Goal: Transaction & Acquisition: Purchase product/service

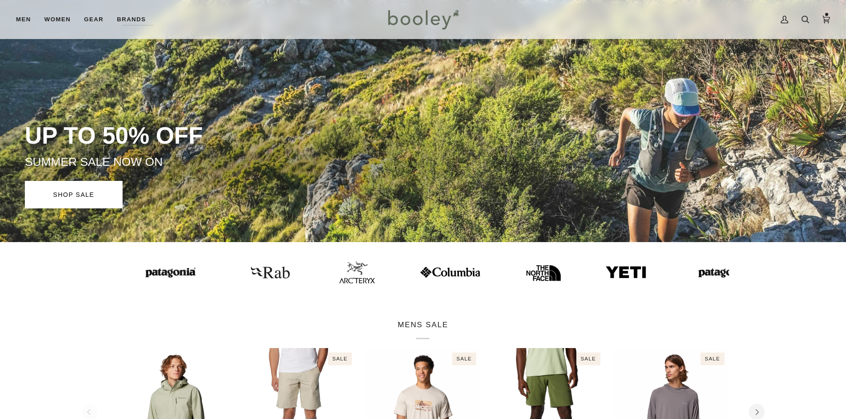
scroll to position [89, 0]
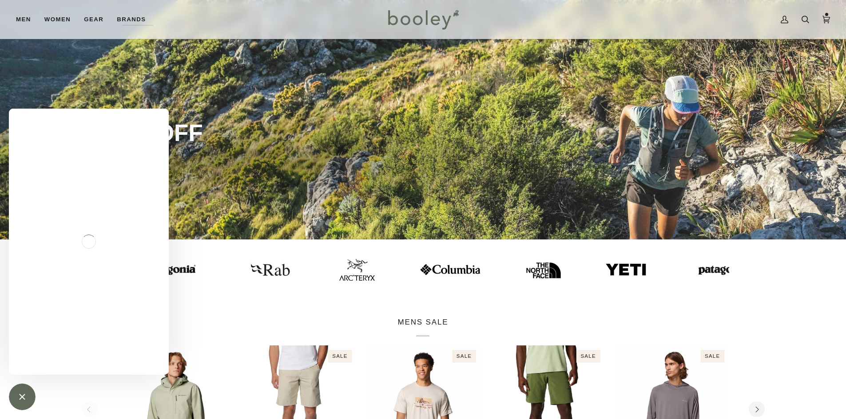
click at [433, 269] on img at bounding box center [449, 270] width 62 height 12
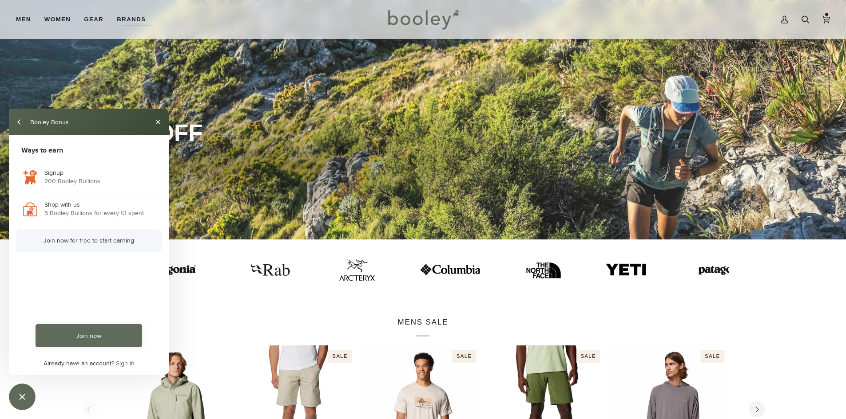
scroll to position [0, 0]
click at [159, 120] on button "Close" at bounding box center [158, 122] width 14 height 14
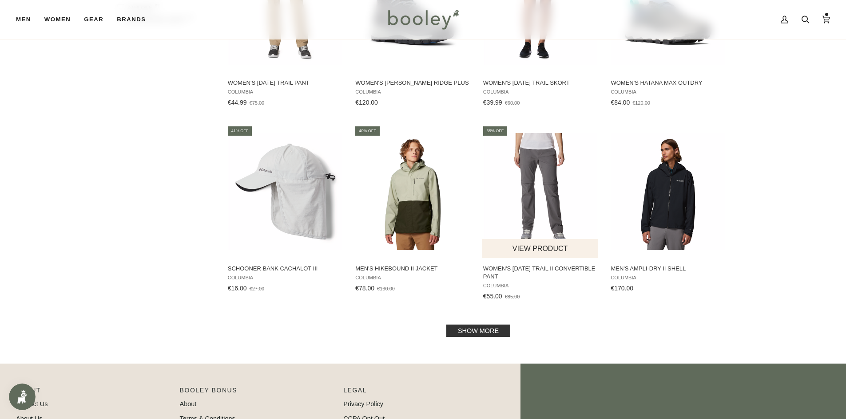
scroll to position [799, 0]
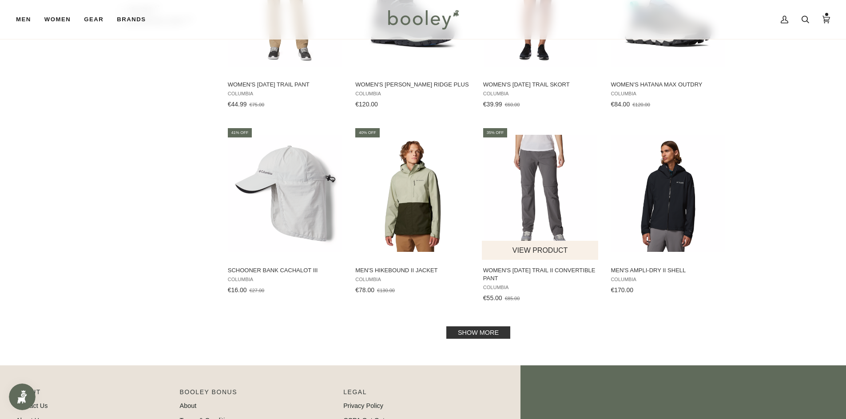
click at [535, 163] on img "Women's Saturday Trail II Convertible Pant" at bounding box center [541, 194] width 118 height 118
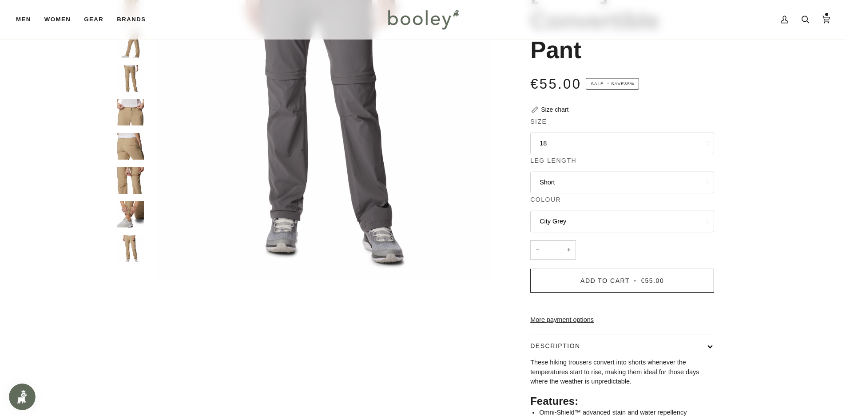
click at [558, 146] on button "18" at bounding box center [622, 144] width 184 height 22
click at [549, 276] on link "18" at bounding box center [621, 275] width 183 height 22
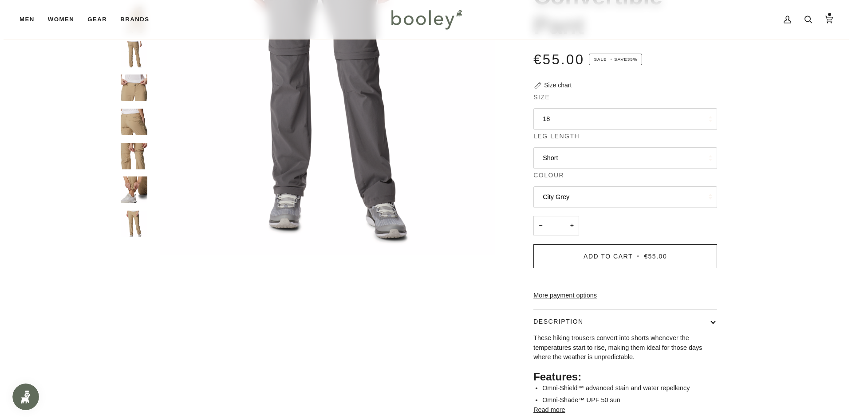
scroll to position [133, 0]
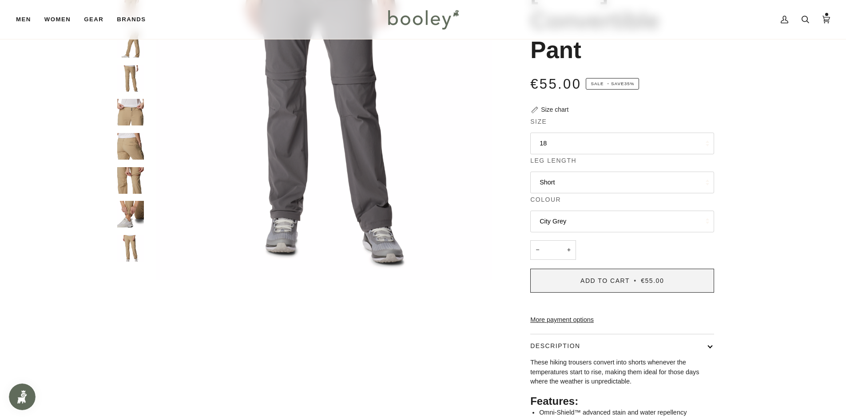
click at [598, 285] on span "Add to Cart" at bounding box center [604, 280] width 49 height 7
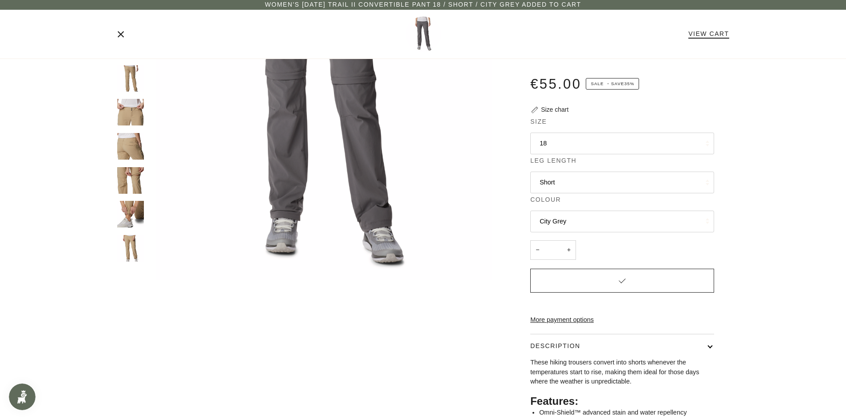
click at [697, 33] on link "View Cart" at bounding box center [708, 33] width 40 height 7
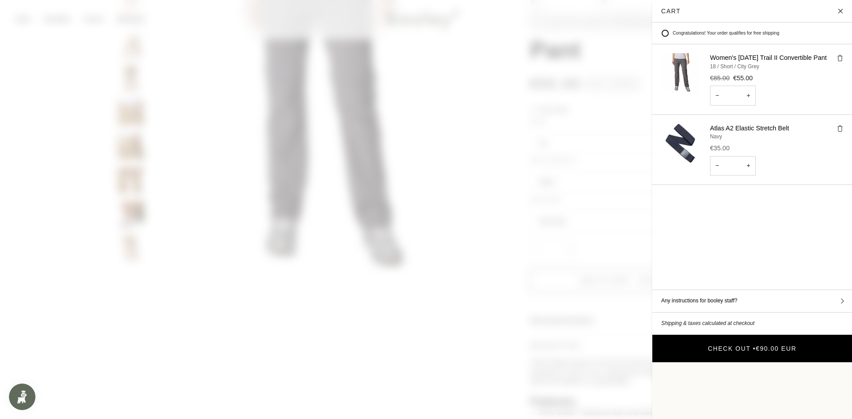
click at [735, 335] on button "Check Out • €90.00 EUR" at bounding box center [752, 349] width 200 height 28
